Goal: Share content: Share content

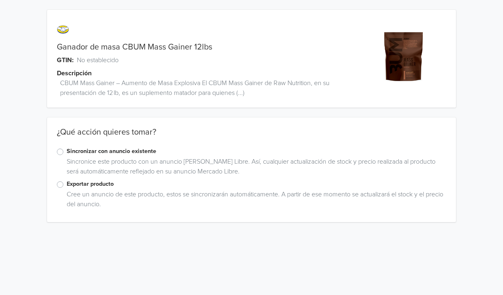
click at [67, 182] on label "Exportar producto" at bounding box center [256, 183] width 379 height 9
click at [0, 0] on input "Exportar producto" at bounding box center [0, 0] width 0 height 0
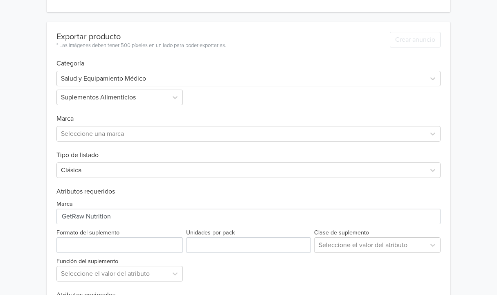
scroll to position [223, 0]
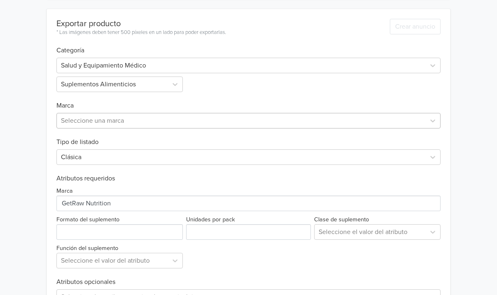
click at [124, 121] on div at bounding box center [241, 120] width 361 height 11
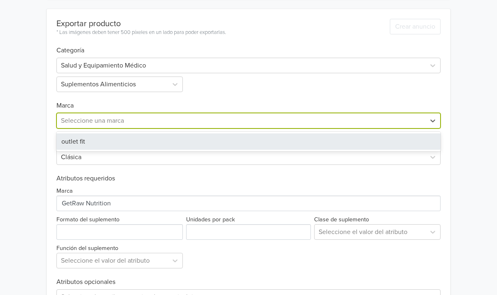
click at [114, 140] on div "outlet fit" at bounding box center [248, 141] width 384 height 16
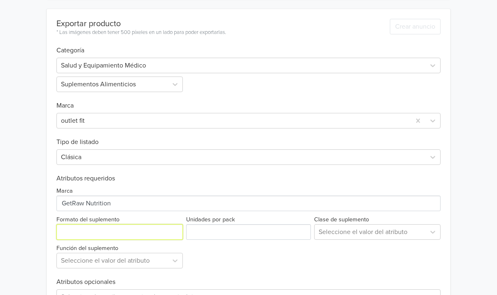
click at [105, 229] on input "Formato del suplemento" at bounding box center [119, 232] width 126 height 16
type input "Polvo"
drag, startPoint x: 227, startPoint y: 242, endPoint x: 224, endPoint y: 237, distance: 5.9
click at [226, 242] on div "Marca Formato del suplemento Unidades por pack Clase de suplemento Seleccione e…" at bounding box center [248, 225] width 384 height 86
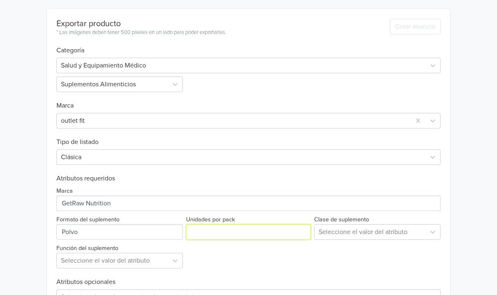
click at [223, 234] on input "Unidades por pack" at bounding box center [248, 232] width 125 height 16
type input "1"
click at [339, 233] on div "Seleccione el valor del atributo" at bounding box center [377, 232] width 126 height 16
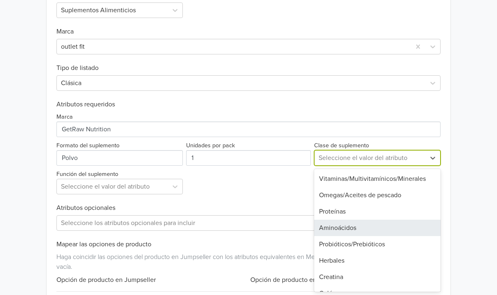
scroll to position [297, 0]
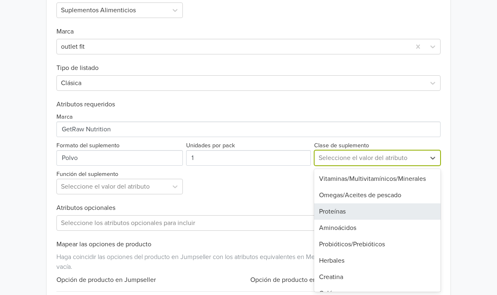
click at [344, 215] on div "Proteínas" at bounding box center [377, 211] width 126 height 16
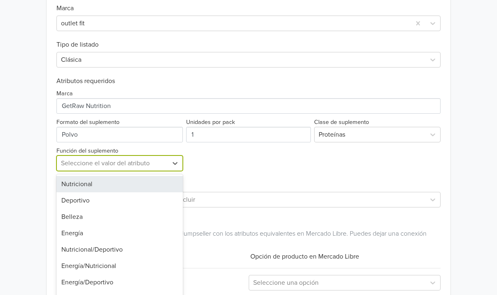
click at [138, 171] on div "Nutricional, 1 of 8. 8 results available. Use Up and Down to choose options, pr…" at bounding box center [119, 163] width 126 height 16
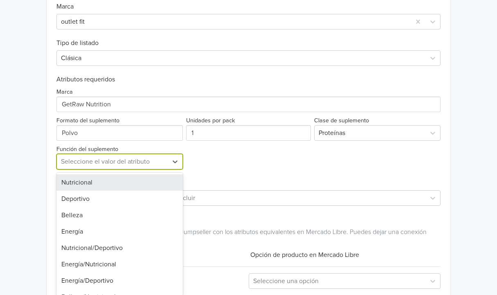
scroll to position [325, 0]
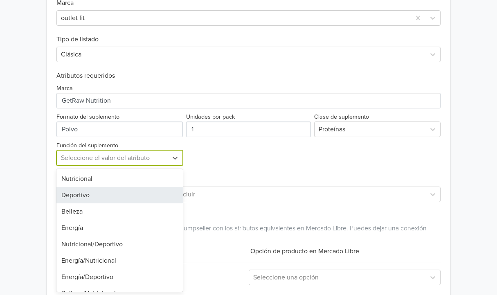
click at [137, 188] on div "Deportivo" at bounding box center [119, 195] width 126 height 16
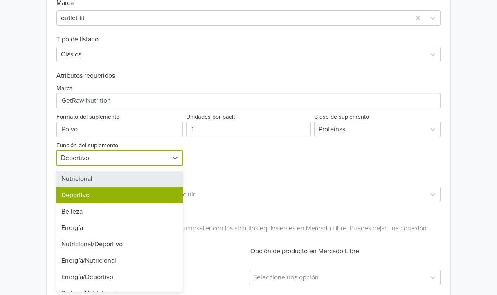
click at [145, 161] on div at bounding box center [112, 157] width 103 height 11
click at [122, 174] on div "Nutricional" at bounding box center [119, 178] width 126 height 16
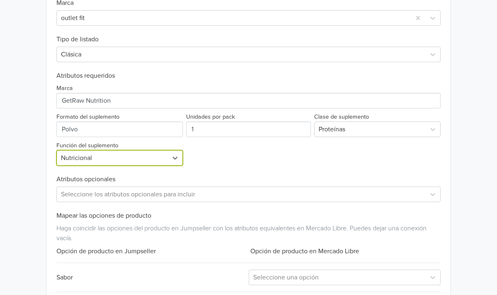
click at [290, 177] on h6 "Atributos opcionales" at bounding box center [248, 179] width 384 height 8
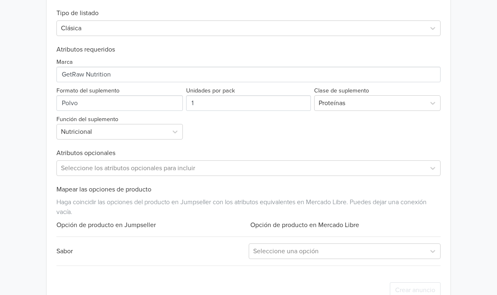
scroll to position [374, 0]
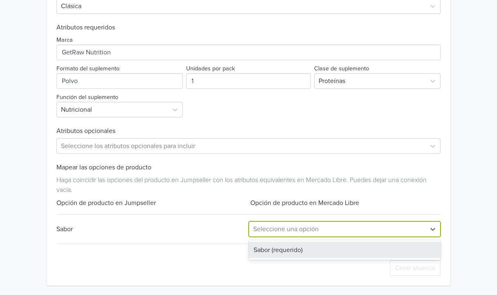
click at [303, 224] on div at bounding box center [337, 228] width 168 height 11
click at [303, 252] on div "Sabor (requerido)" at bounding box center [345, 250] width 192 height 16
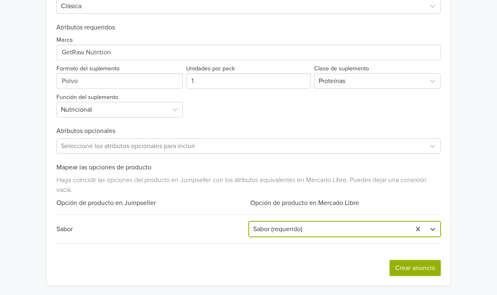
click at [413, 269] on button "Crear anuncio" at bounding box center [415, 268] width 51 height 16
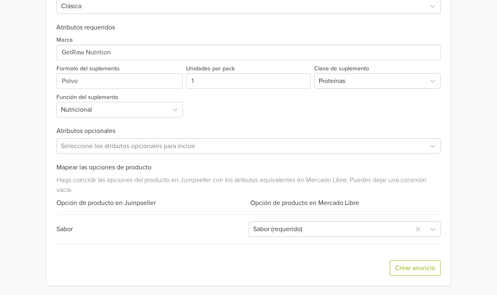
scroll to position [0, 0]
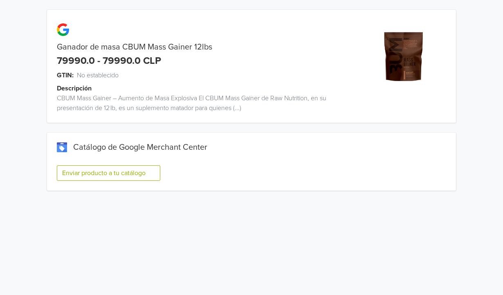
click at [116, 175] on button "Enviar producto a tu catálogo" at bounding box center [108, 173] width 103 height 16
click at [101, 175] on button "Enviar producto a tu catálogo" at bounding box center [108, 173] width 103 height 16
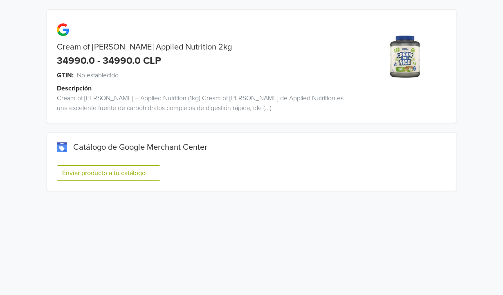
click at [86, 174] on button "Enviar producto a tu catálogo" at bounding box center [108, 173] width 103 height 16
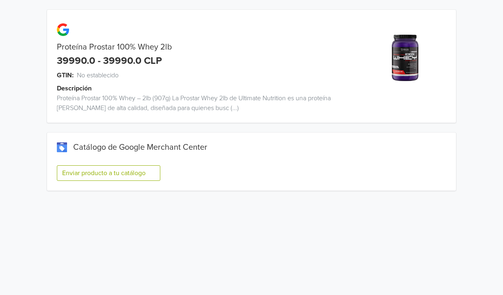
click at [121, 173] on button "Enviar producto a tu catálogo" at bounding box center [108, 173] width 103 height 16
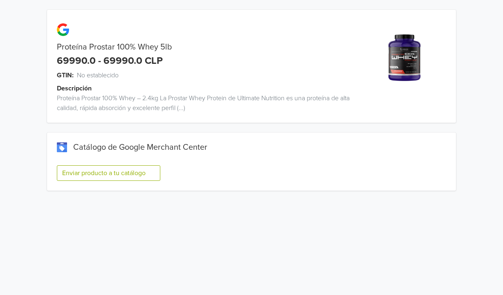
click at [117, 167] on button "Enviar producto a tu catálogo" at bounding box center [108, 173] width 103 height 16
